Goal: Find specific page/section: Find specific page/section

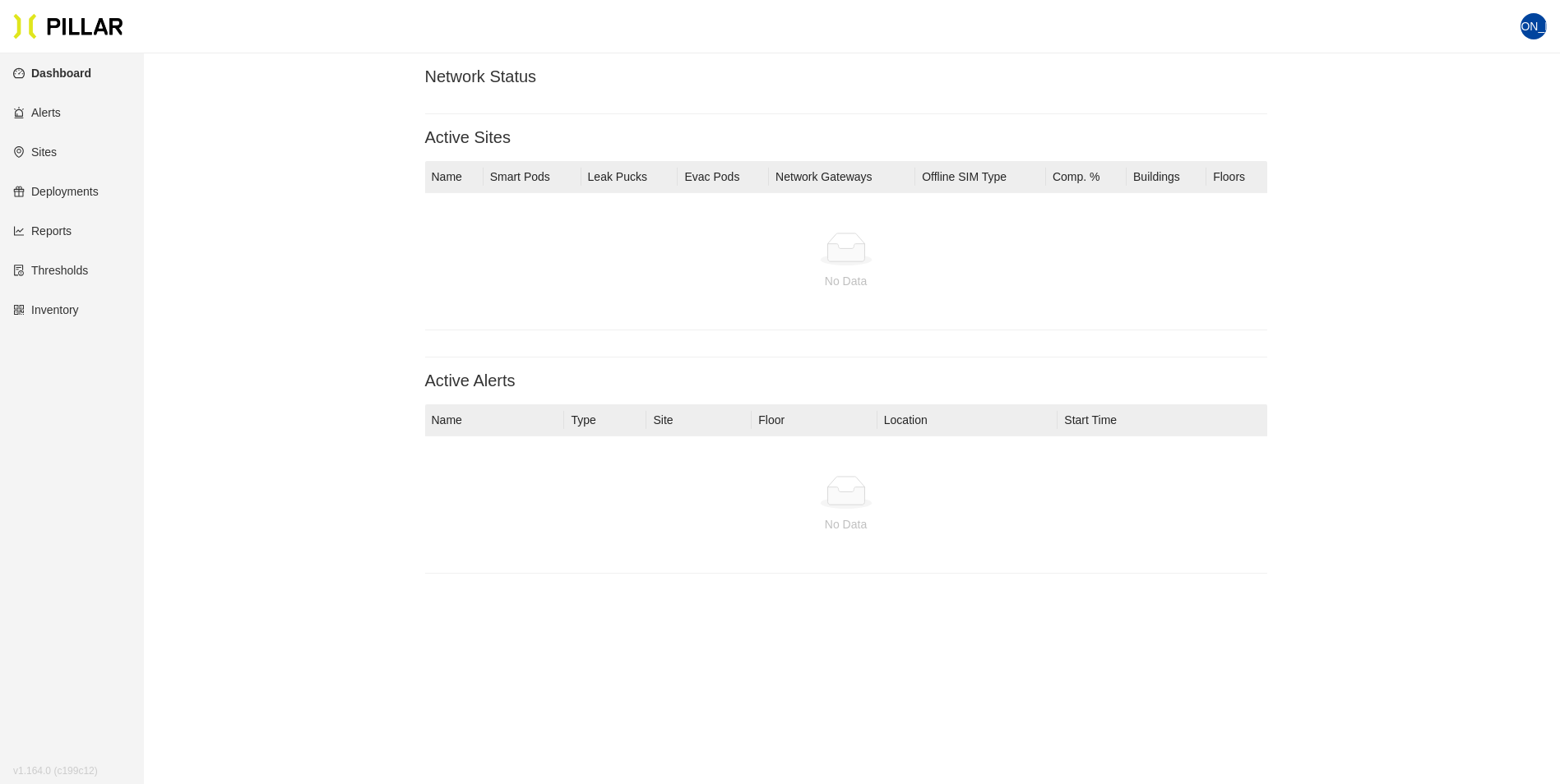
click at [80, 74] on link "Dashboard" at bounding box center [52, 73] width 78 height 13
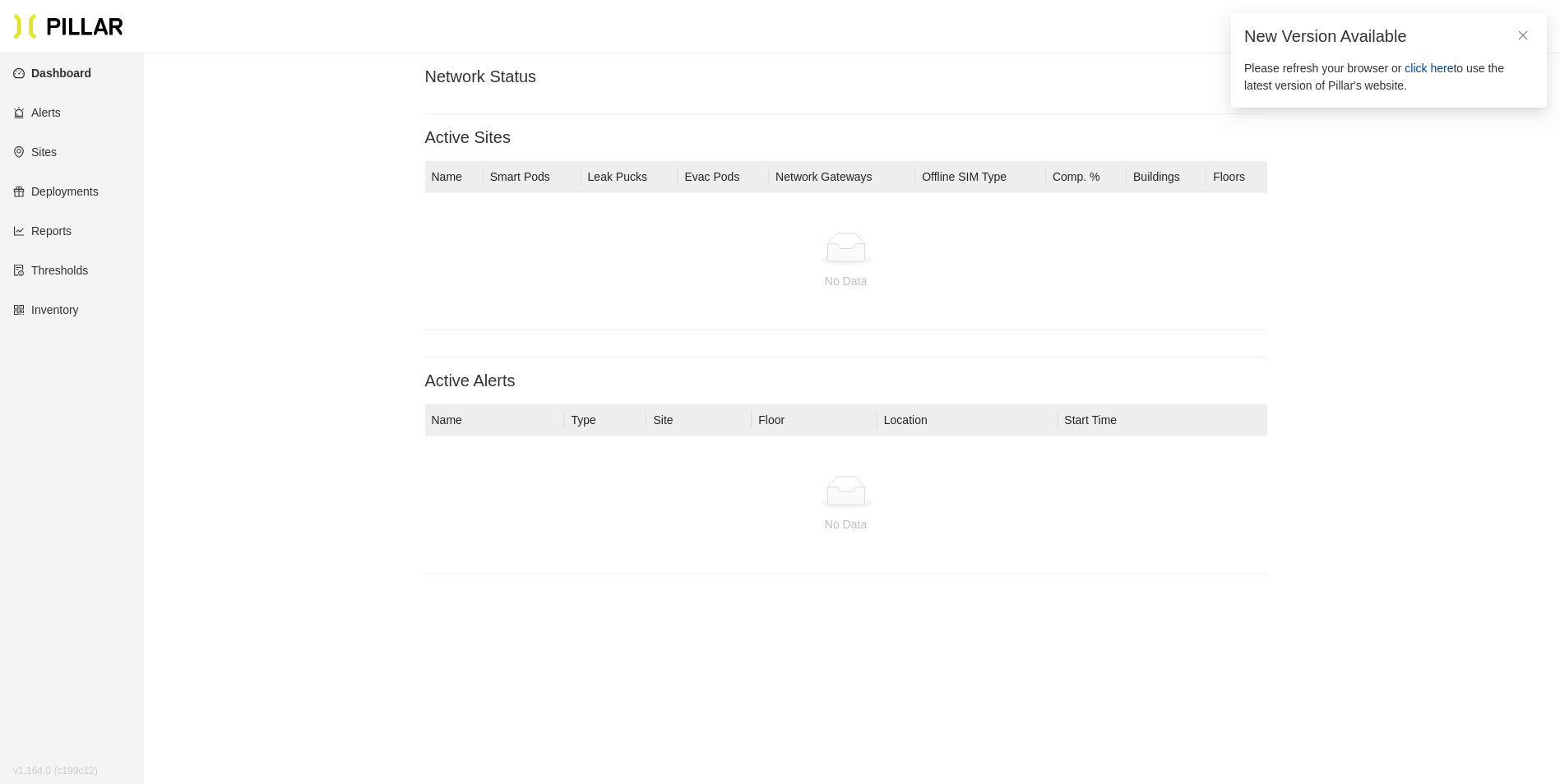
click at [1421, 71] on span "click here" at bounding box center [1428, 68] width 49 height 13
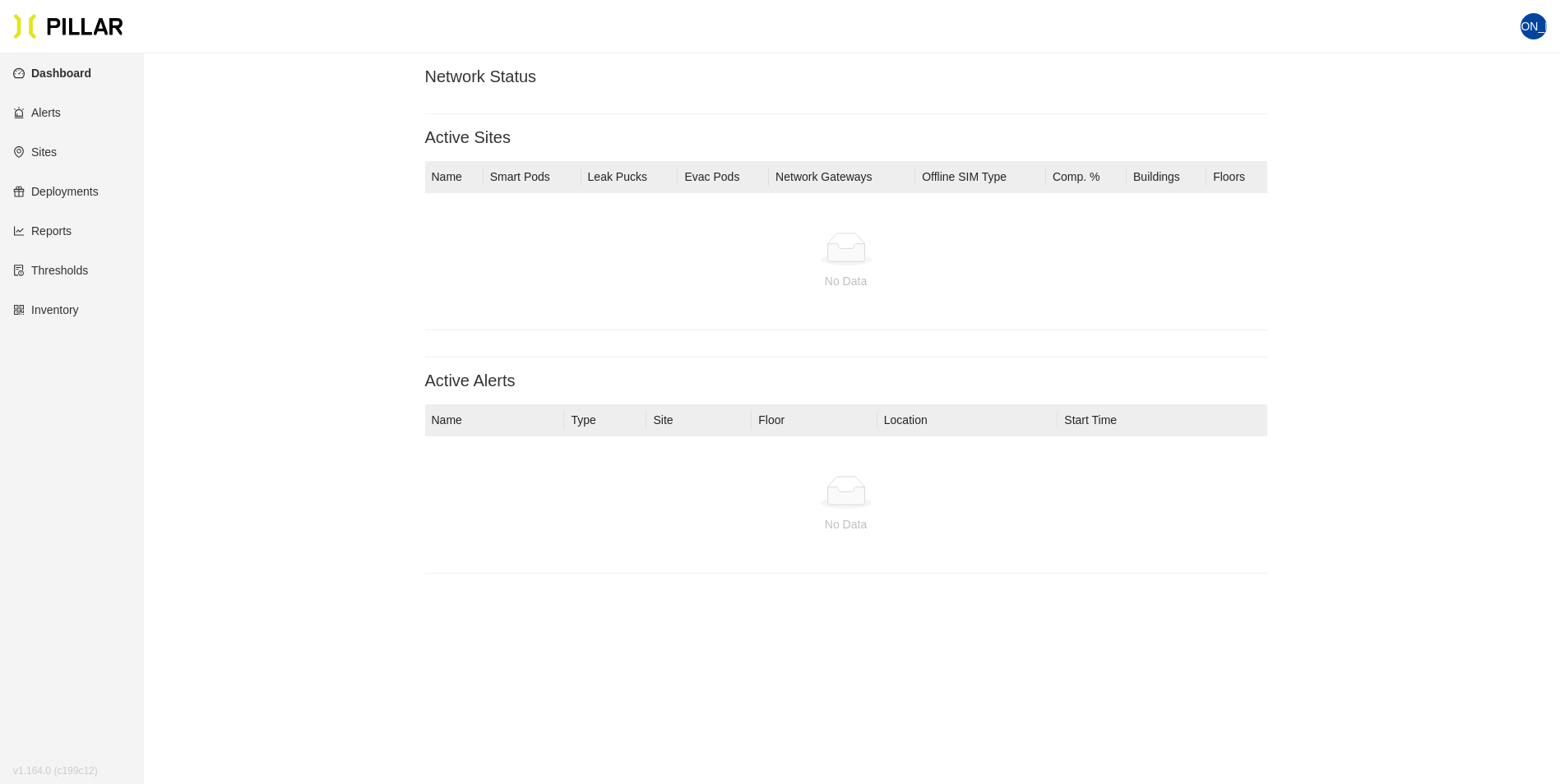
click at [55, 148] on link "Sites" at bounding box center [35, 152] width 44 height 13
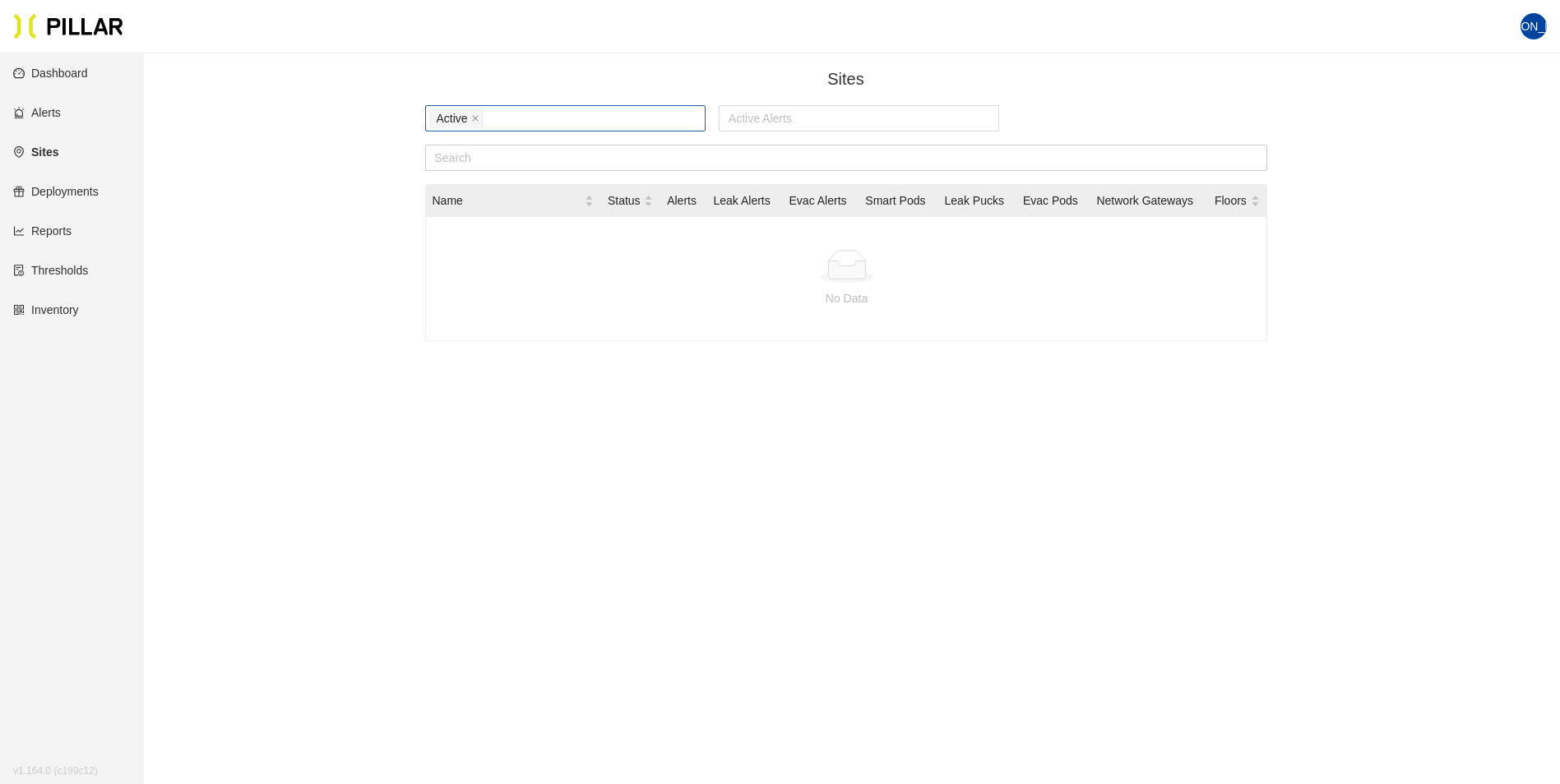
click at [474, 119] on icon "close" at bounding box center [475, 118] width 8 height 8
click at [499, 119] on div at bounding box center [566, 118] width 273 height 23
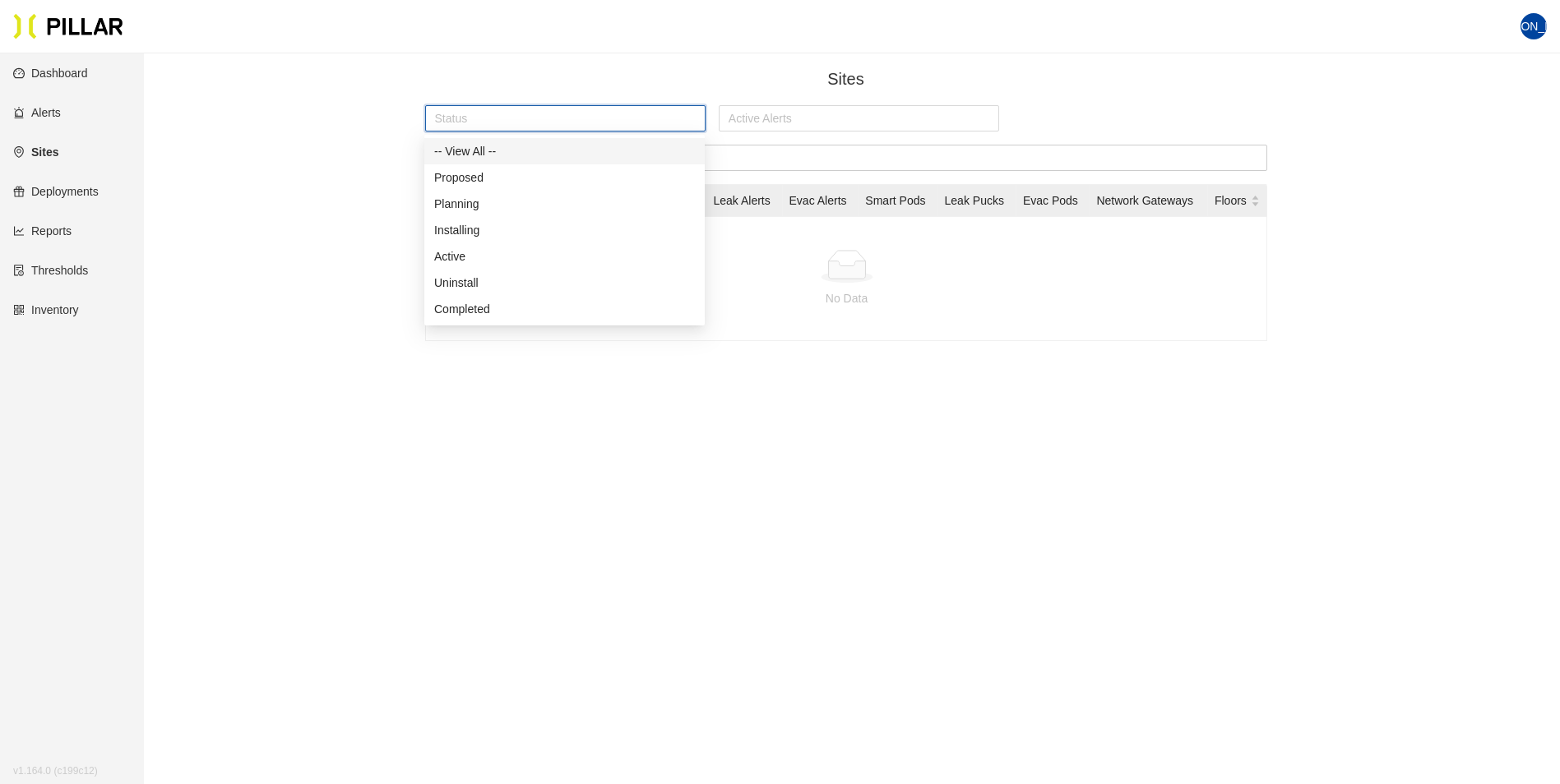
click at [640, 117] on div at bounding box center [566, 118] width 273 height 23
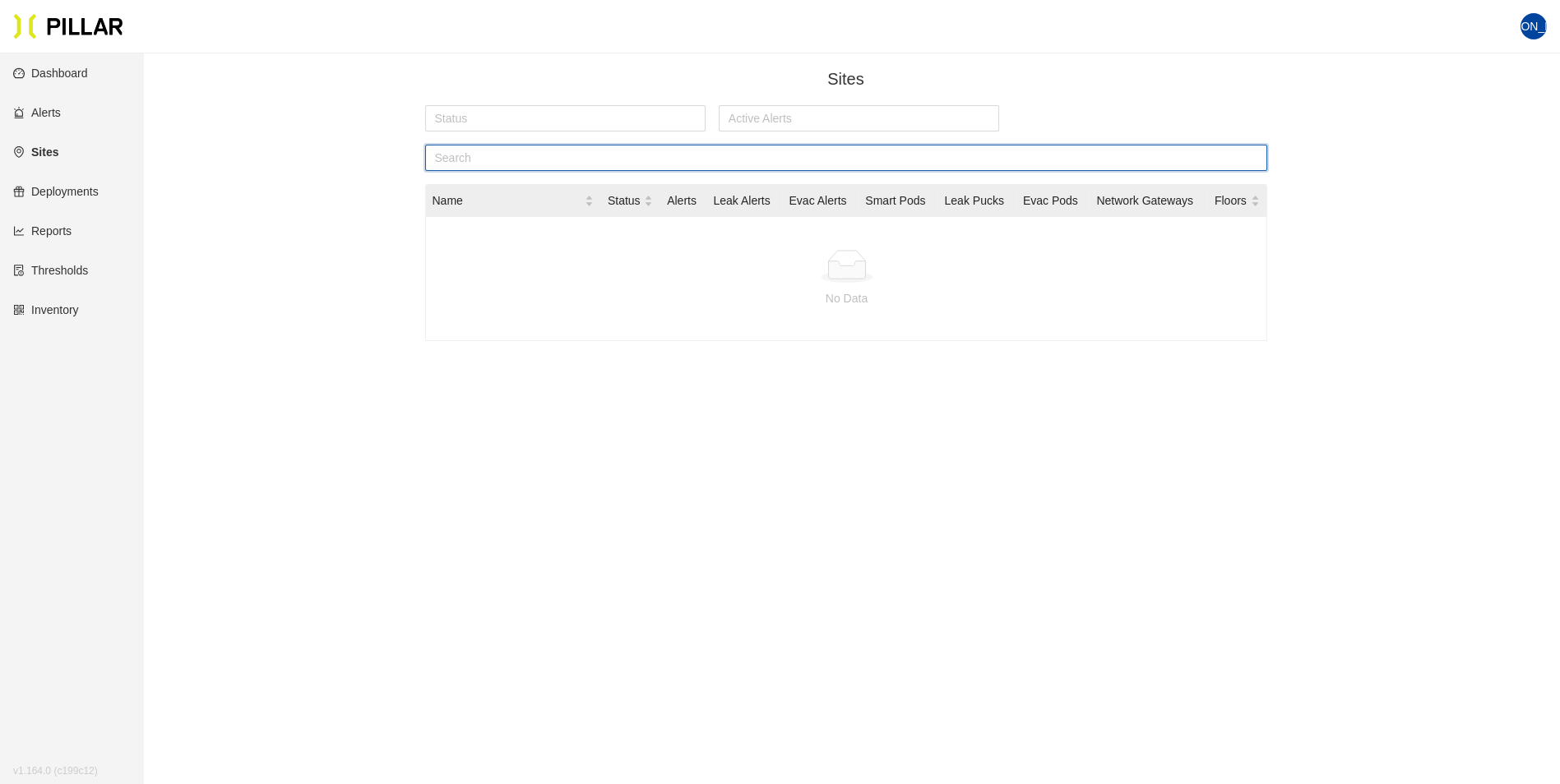
click at [625, 157] on input "text" at bounding box center [846, 158] width 842 height 26
type input "h"
click at [529, 118] on div at bounding box center [566, 118] width 273 height 23
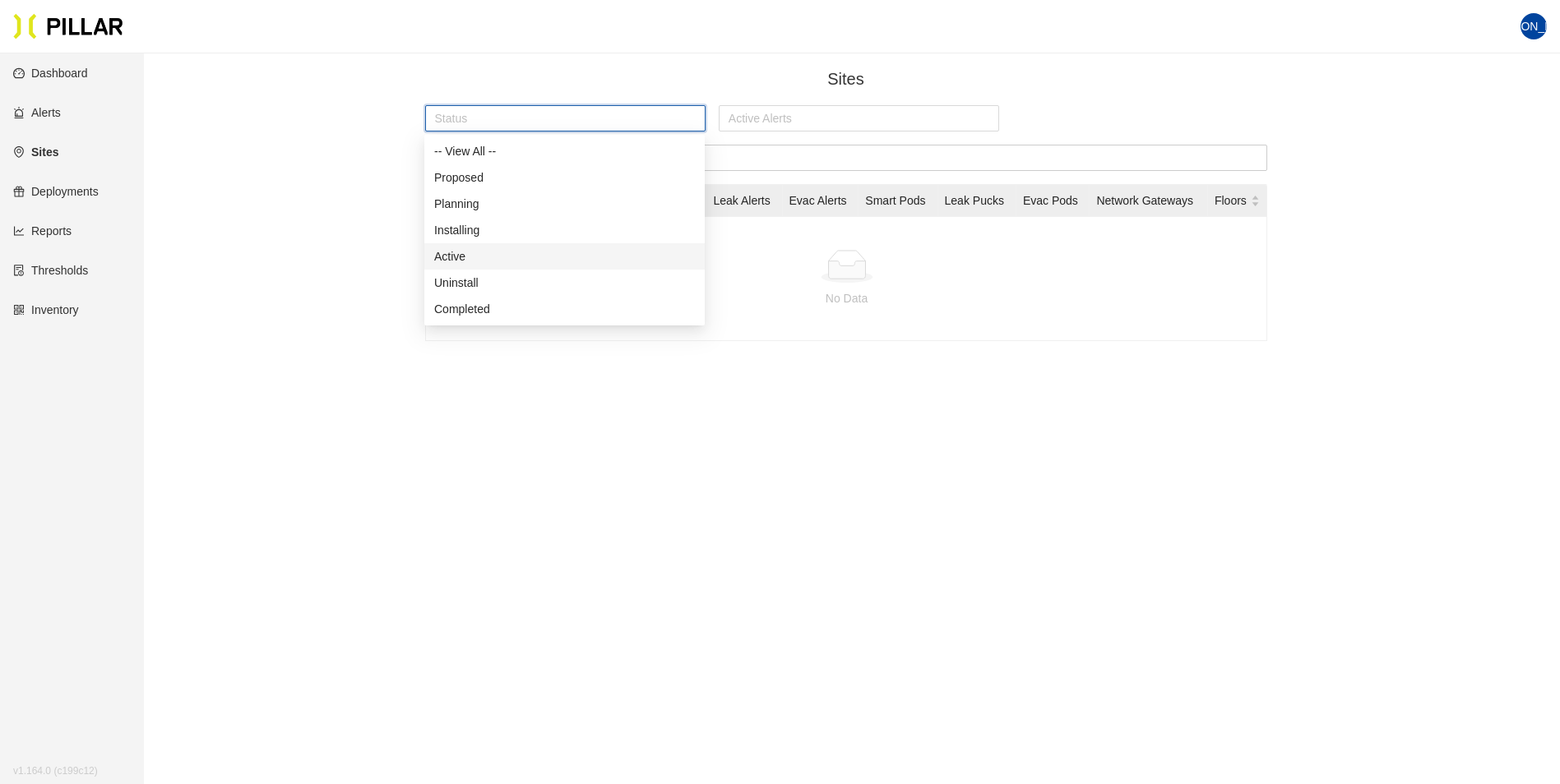
click at [458, 253] on div "Active" at bounding box center [564, 256] width 260 height 18
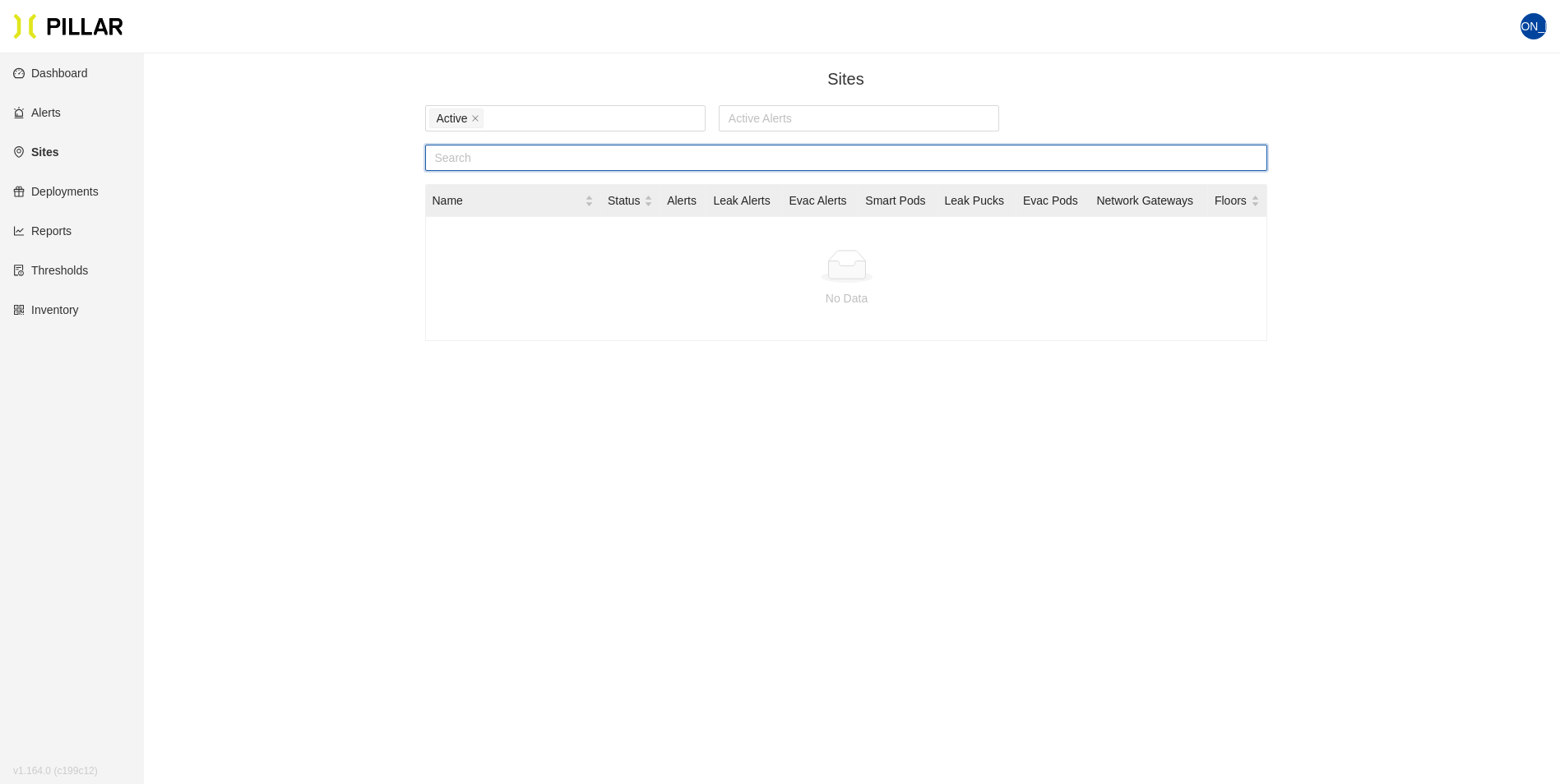
click at [733, 161] on input "text" at bounding box center [846, 158] width 842 height 26
type input "Hawkeye"
drag, startPoint x: 395, startPoint y: 156, endPoint x: 343, endPoint y: 158, distance: 52.0
click at [343, 158] on div "Sites / Active Active Alerts Hawkeye Name Status Alerts Leak Alerts Evac Alerts…" at bounding box center [845, 210] width 1323 height 287
